Goal: Transaction & Acquisition: Purchase product/service

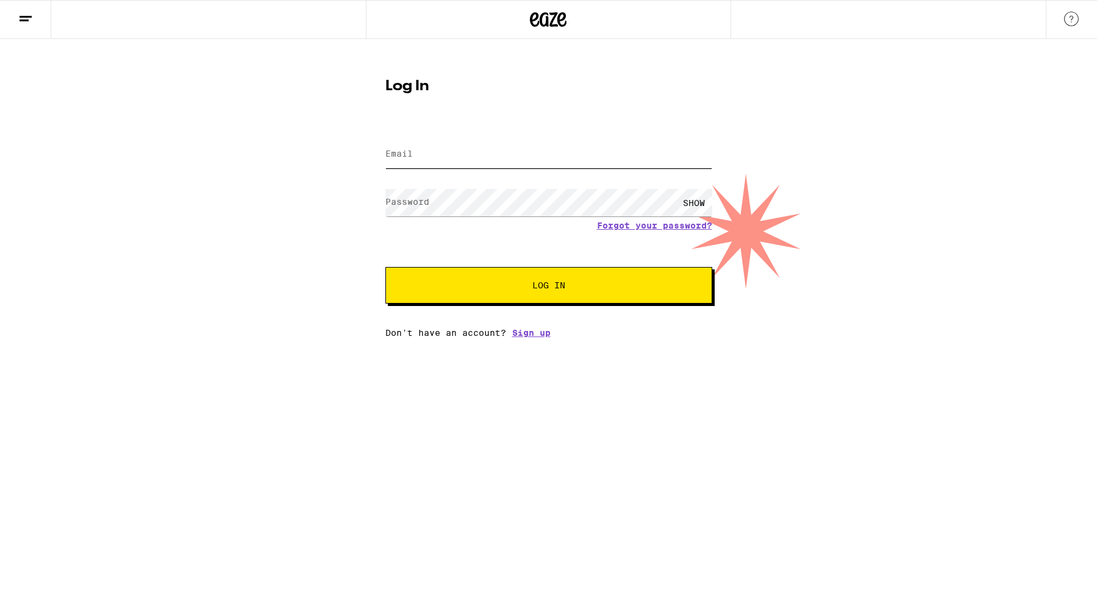
click at [503, 152] on input "Email" at bounding box center [548, 154] width 327 height 27
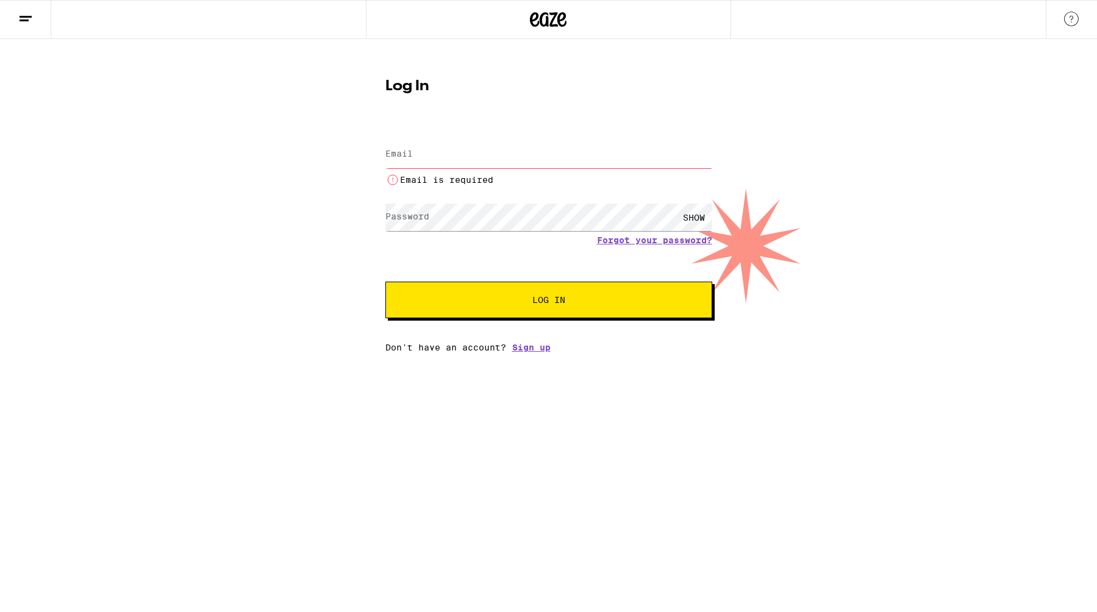
type input "[EMAIL_ADDRESS][DOMAIN_NAME]"
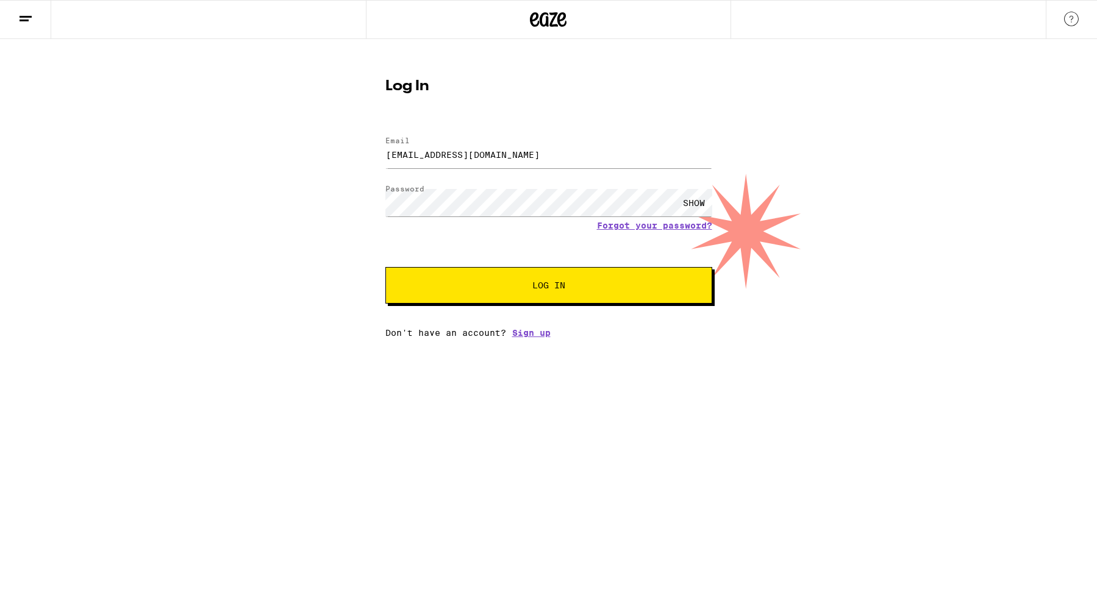
click at [556, 290] on span "Log In" at bounding box center [548, 285] width 33 height 9
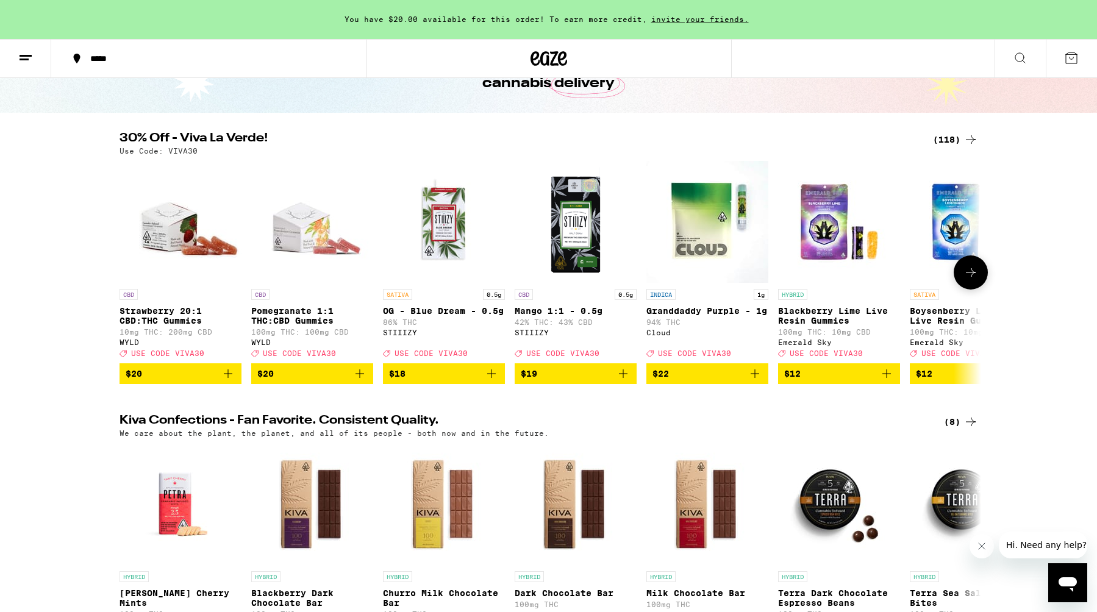
scroll to position [103, 0]
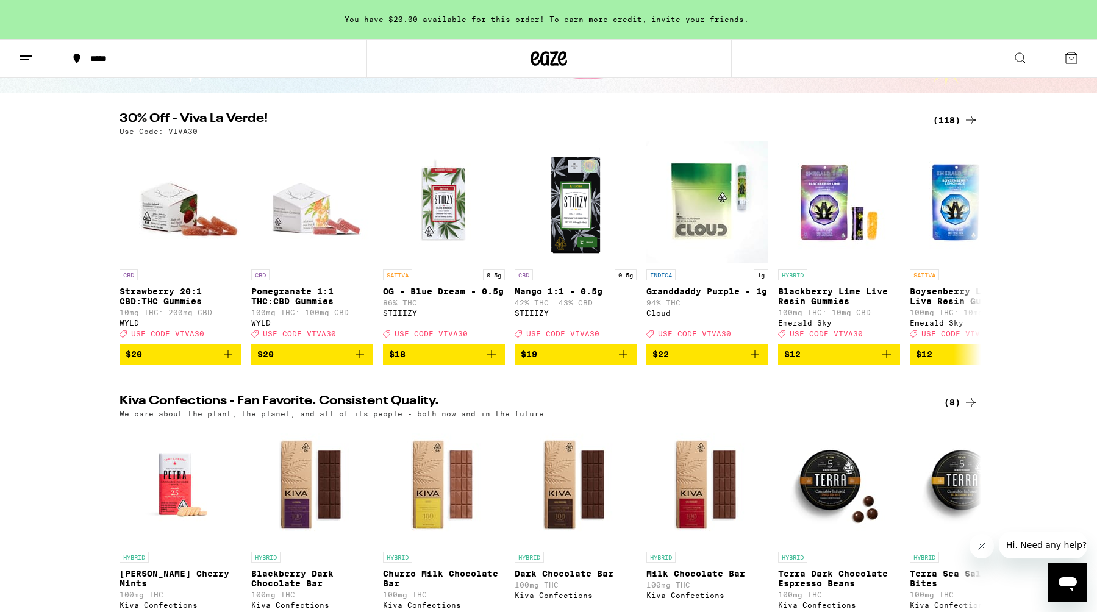
click at [954, 116] on div "(118)" at bounding box center [955, 120] width 45 height 15
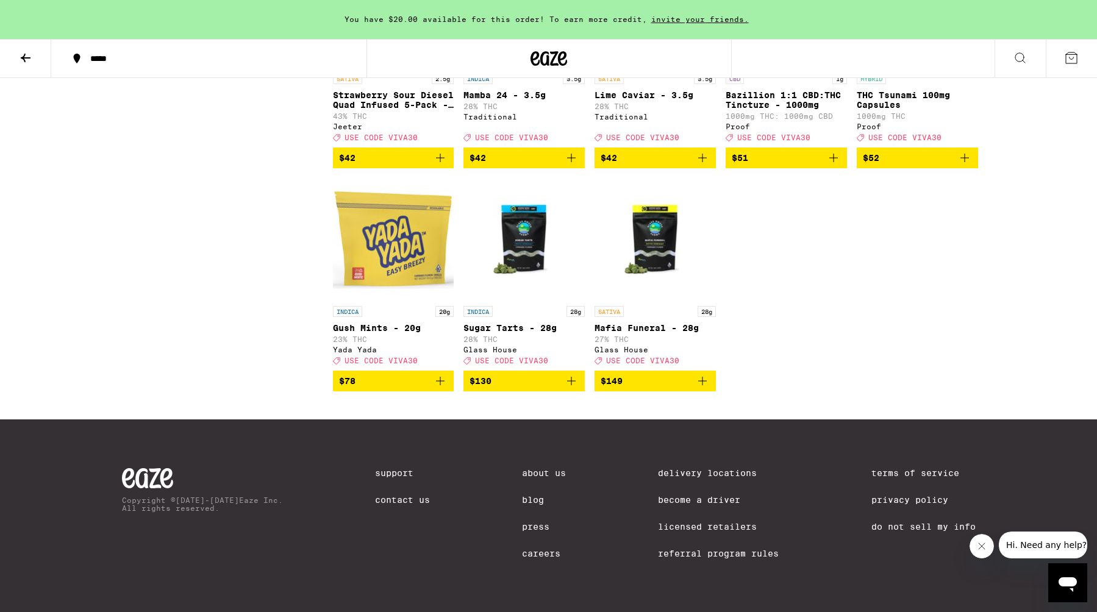
scroll to position [5540, 0]
